Goal: Check status

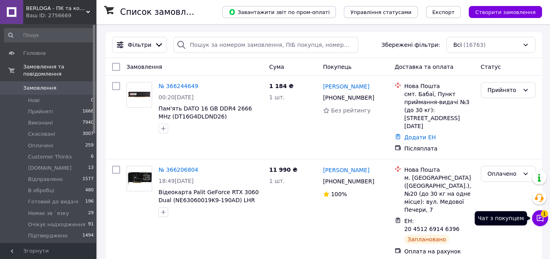
click at [537, 219] on icon at bounding box center [540, 218] width 7 height 7
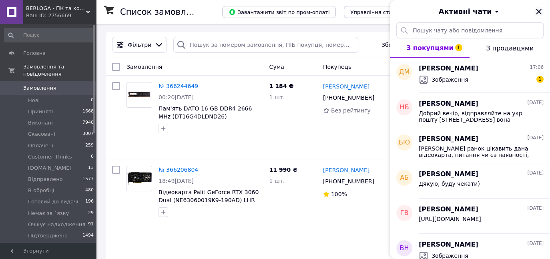
click at [541, 12] on icon "Закрити" at bounding box center [539, 12] width 10 height 10
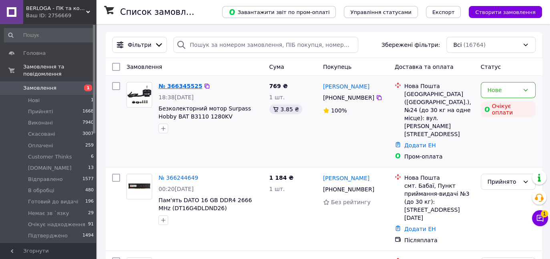
click at [173, 88] on link "№ 366345525" at bounding box center [180, 86] width 44 height 6
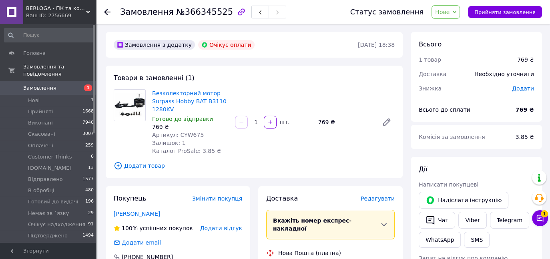
click at [106, 12] on use at bounding box center [107, 12] width 6 height 6
